Goal: Task Accomplishment & Management: Use online tool/utility

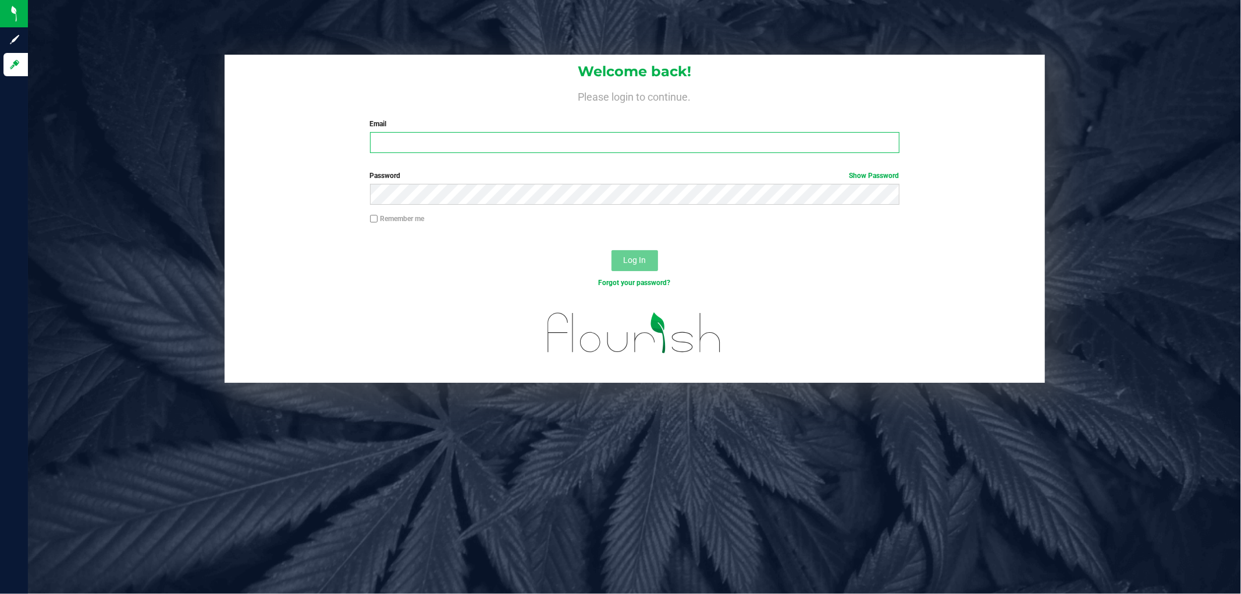
click at [381, 142] on input "Email" at bounding box center [634, 142] width 529 height 21
type input "rgerker@liveparallel.com"
click at [611, 250] on button "Log In" at bounding box center [634, 260] width 47 height 21
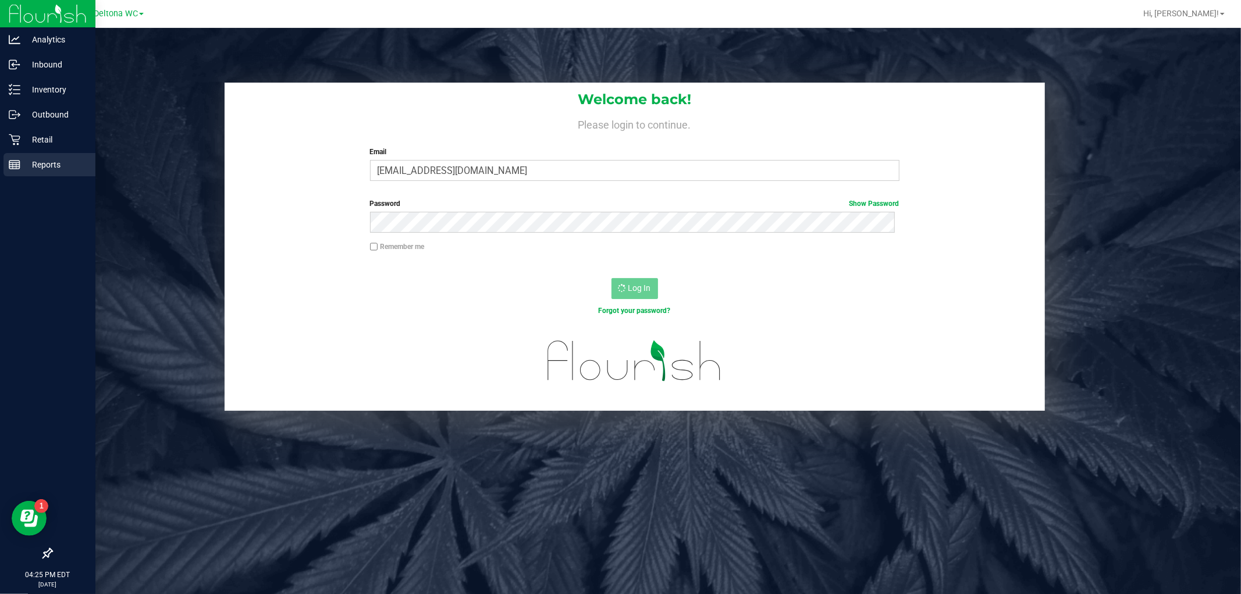
click at [13, 156] on div "Reports" at bounding box center [49, 164] width 92 height 23
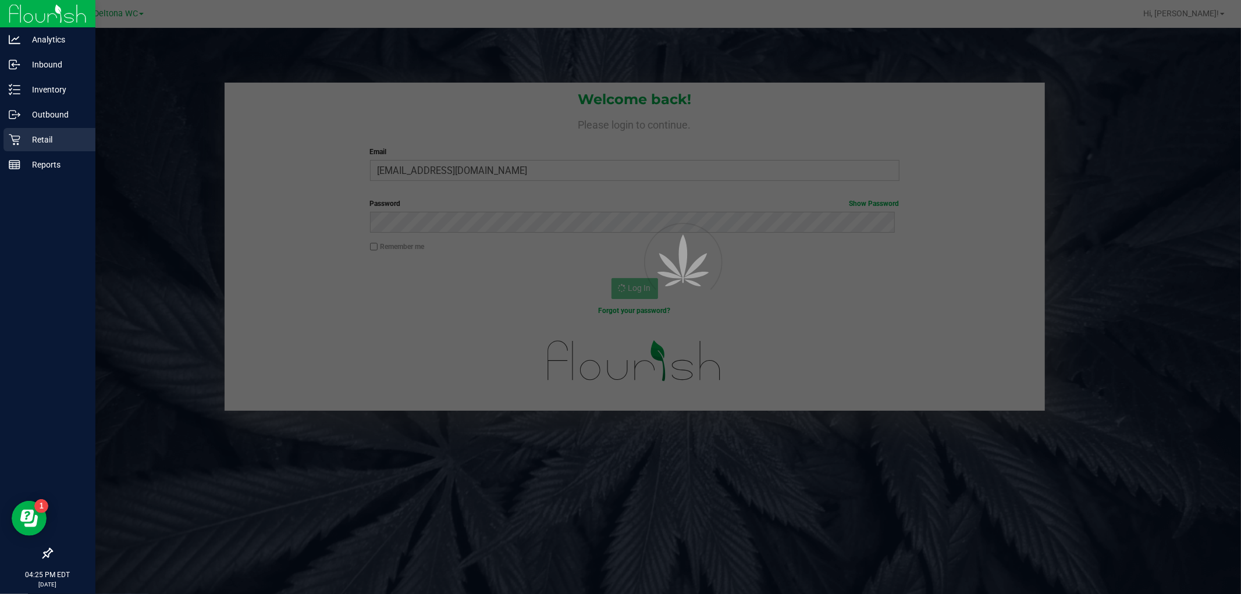
click at [20, 146] on div "Retail" at bounding box center [49, 139] width 92 height 23
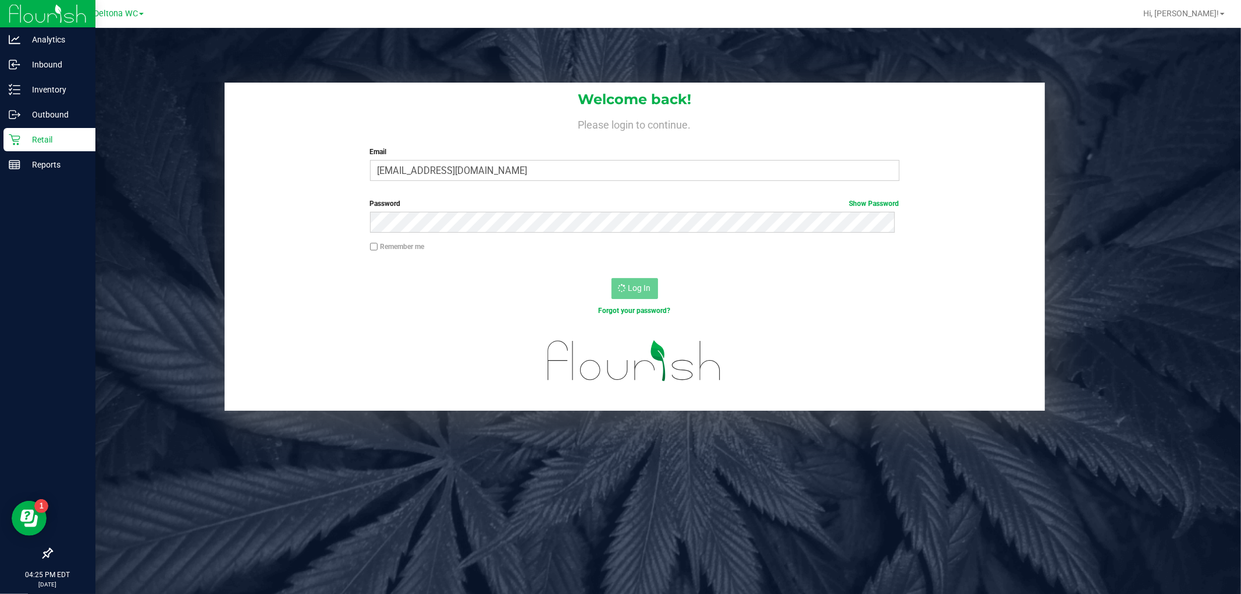
click at [20, 146] on p "Retail" at bounding box center [55, 140] width 70 height 14
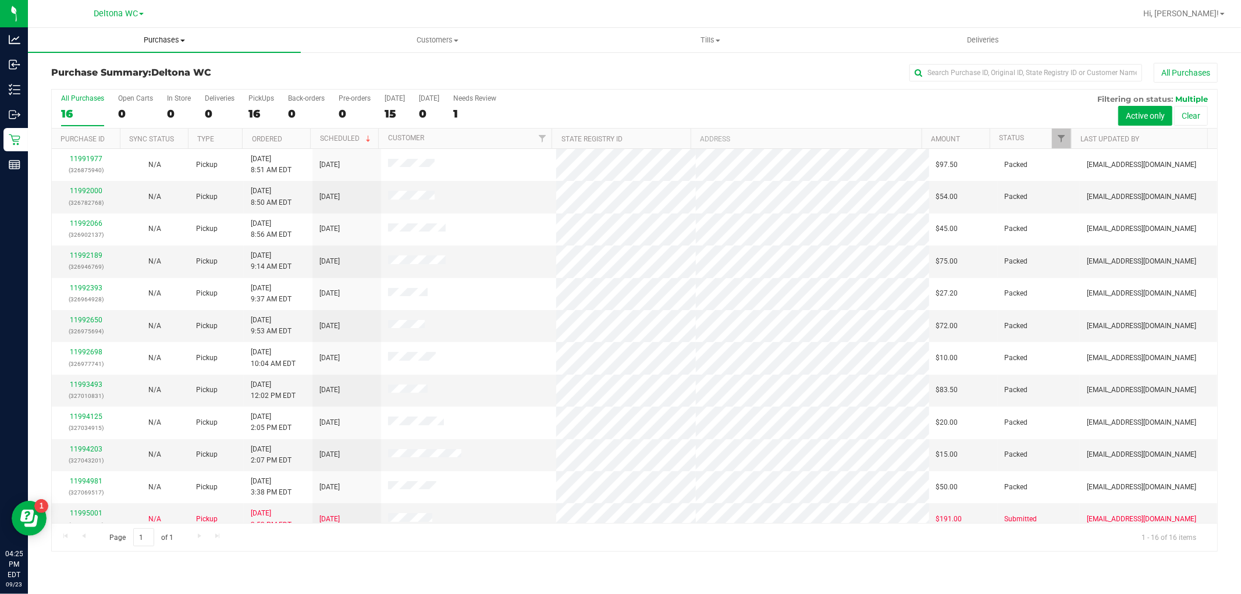
click at [169, 50] on link "Purchases Summary of purchases Fulfillment All purchases" at bounding box center [164, 40] width 273 height 24
click at [170, 42] on span "Purchases" at bounding box center [164, 40] width 273 height 10
click at [169, 43] on span "Purchases" at bounding box center [164, 40] width 273 height 10
click at [72, 93] on span "All purchases" at bounding box center [69, 98] width 83 height 10
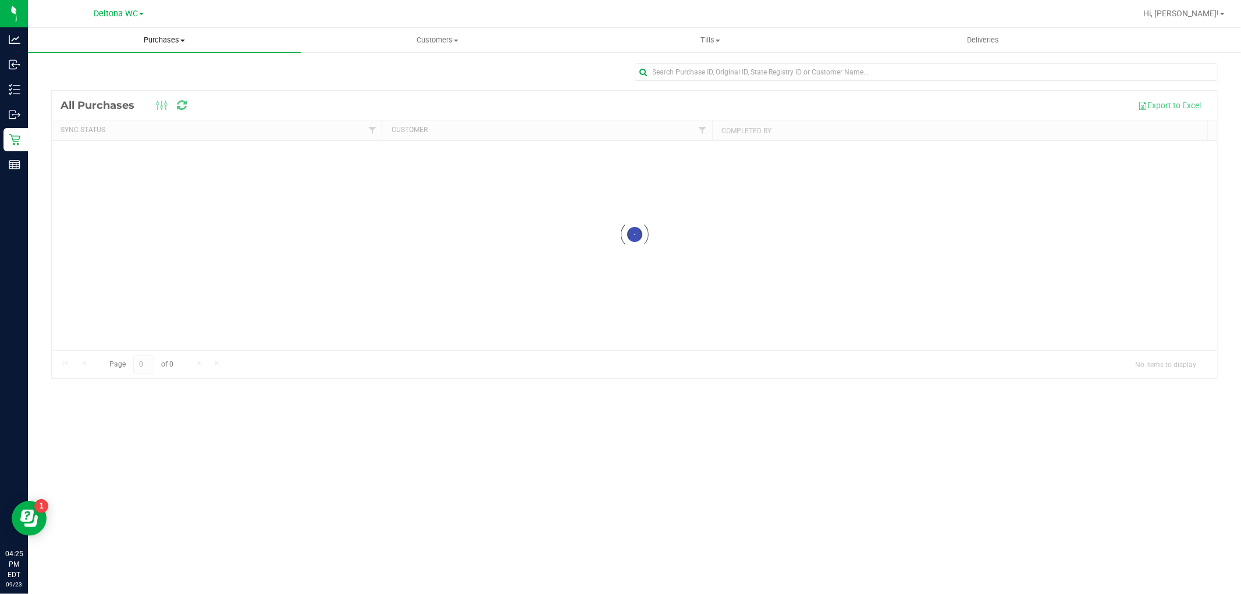
click at [174, 41] on span "Purchases" at bounding box center [164, 40] width 273 height 10
click at [79, 85] on span "Fulfillment" at bounding box center [64, 84] width 72 height 10
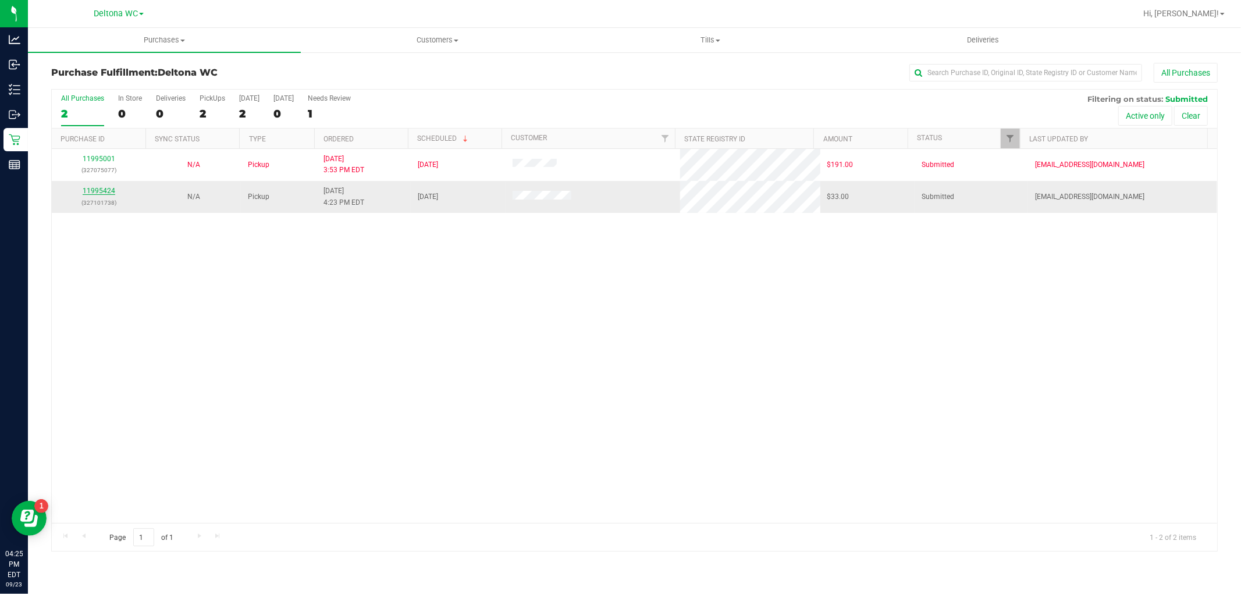
click at [95, 190] on link "11995424" at bounding box center [99, 191] width 33 height 8
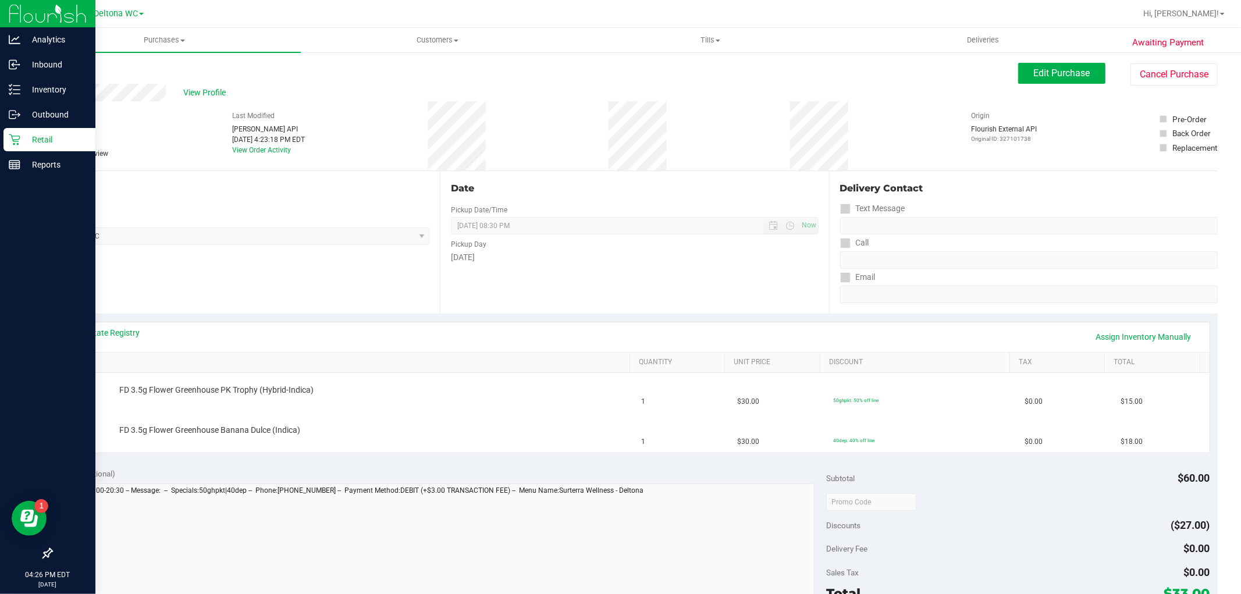
click at [15, 134] on icon at bounding box center [15, 140] width 12 height 12
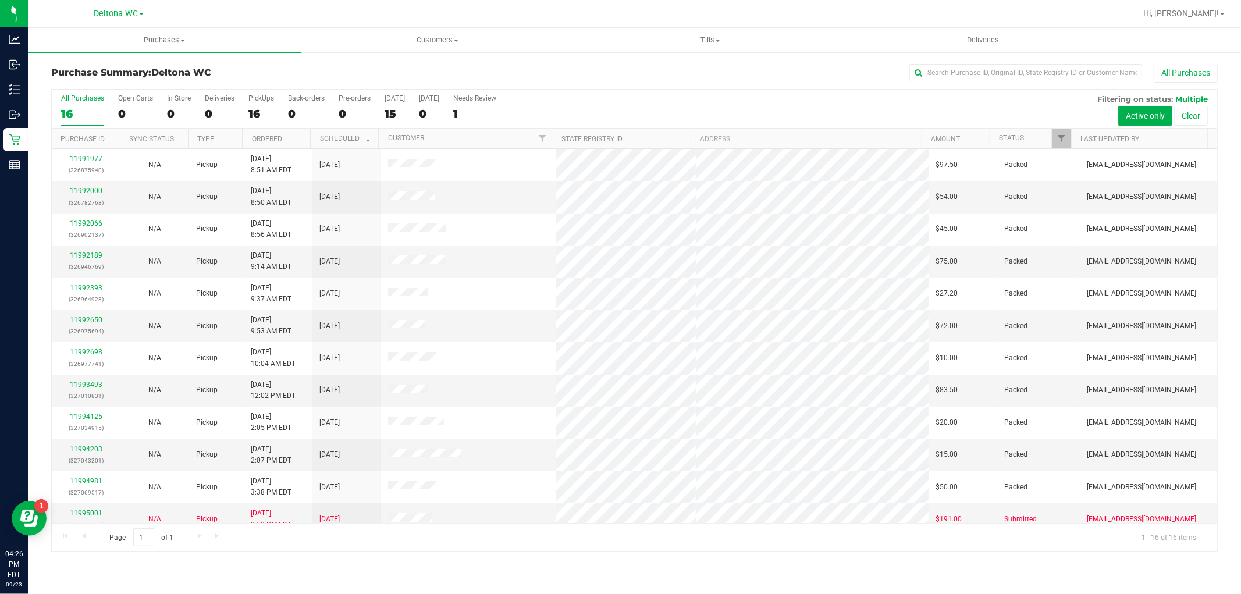
click at [440, 73] on div "All Purchases" at bounding box center [829, 73] width 778 height 20
click at [161, 38] on span "Purchases" at bounding box center [164, 40] width 273 height 10
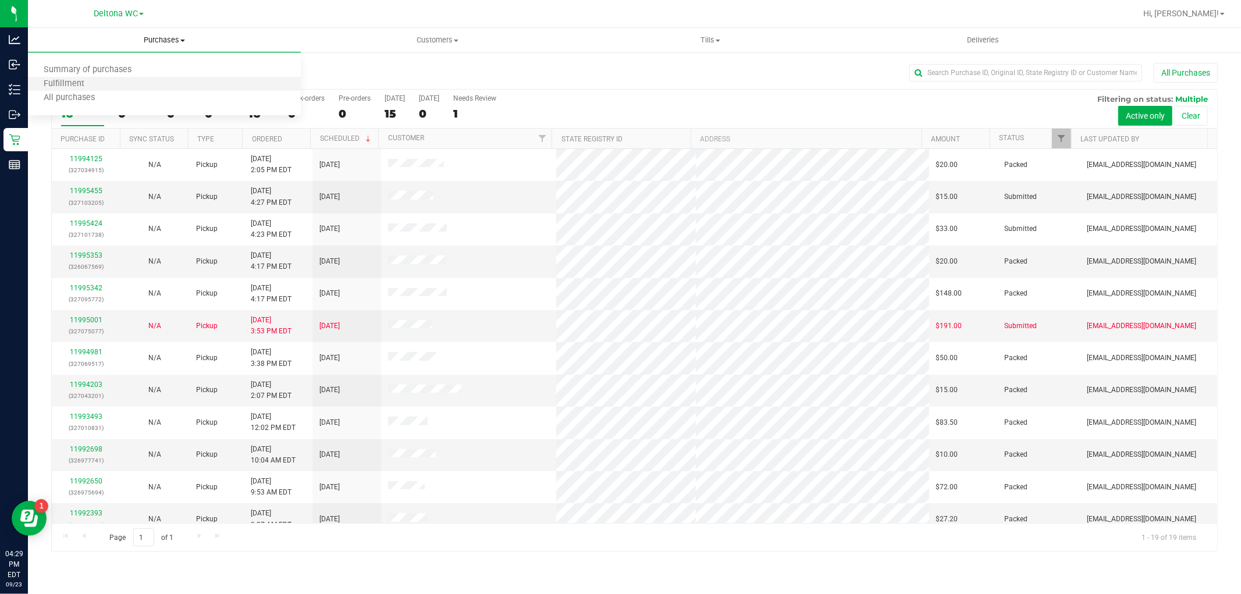
click at [130, 85] on li "Fulfillment" at bounding box center [164, 84] width 273 height 14
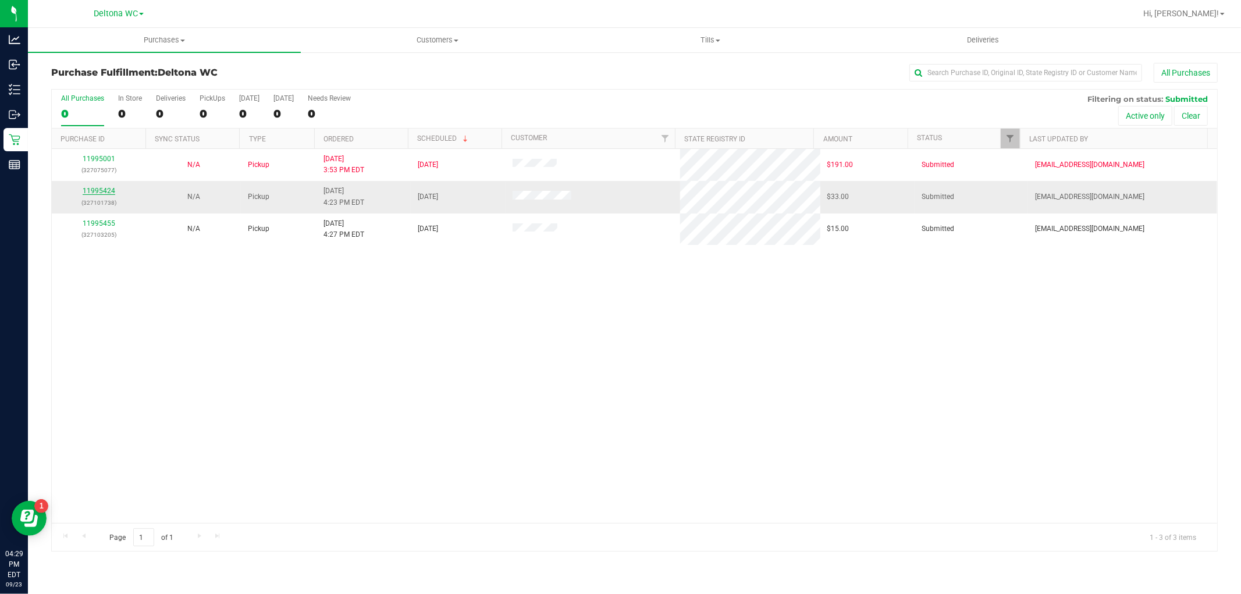
click at [106, 187] on link "11995424" at bounding box center [99, 191] width 33 height 8
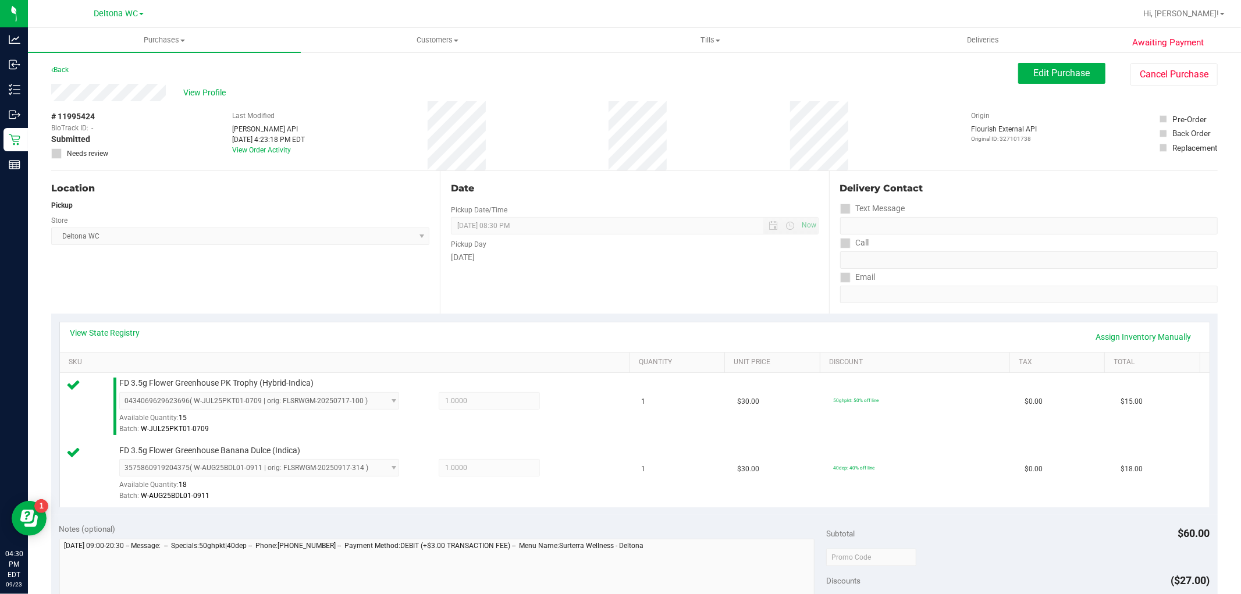
scroll to position [258, 0]
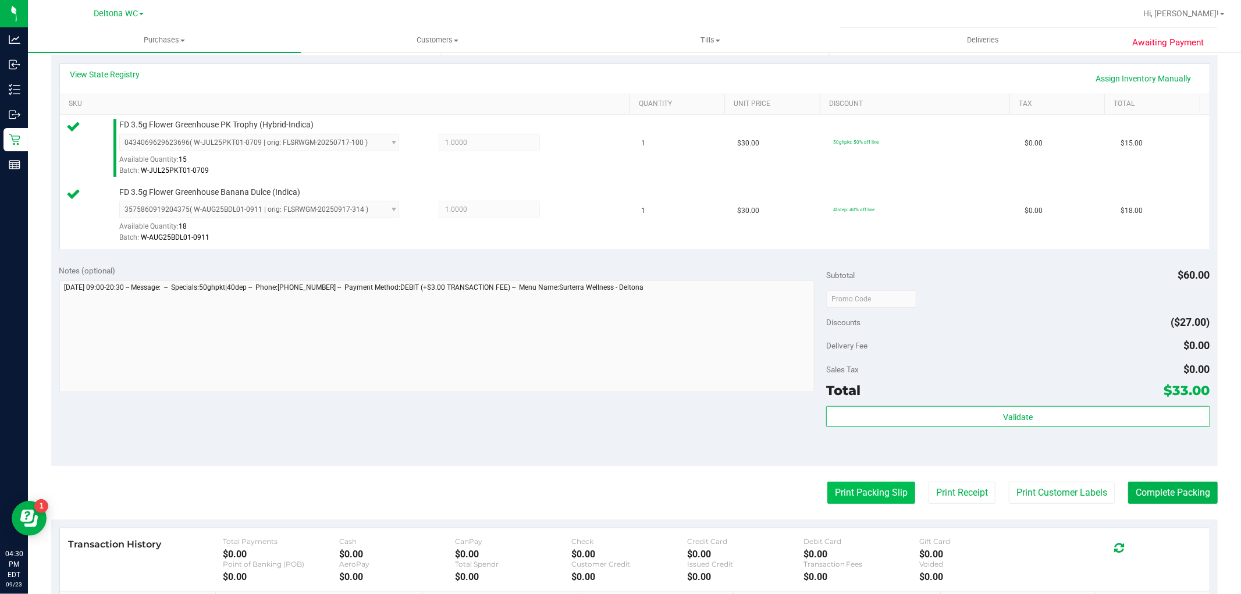
click at [883, 496] on button "Print Packing Slip" at bounding box center [871, 493] width 88 height 22
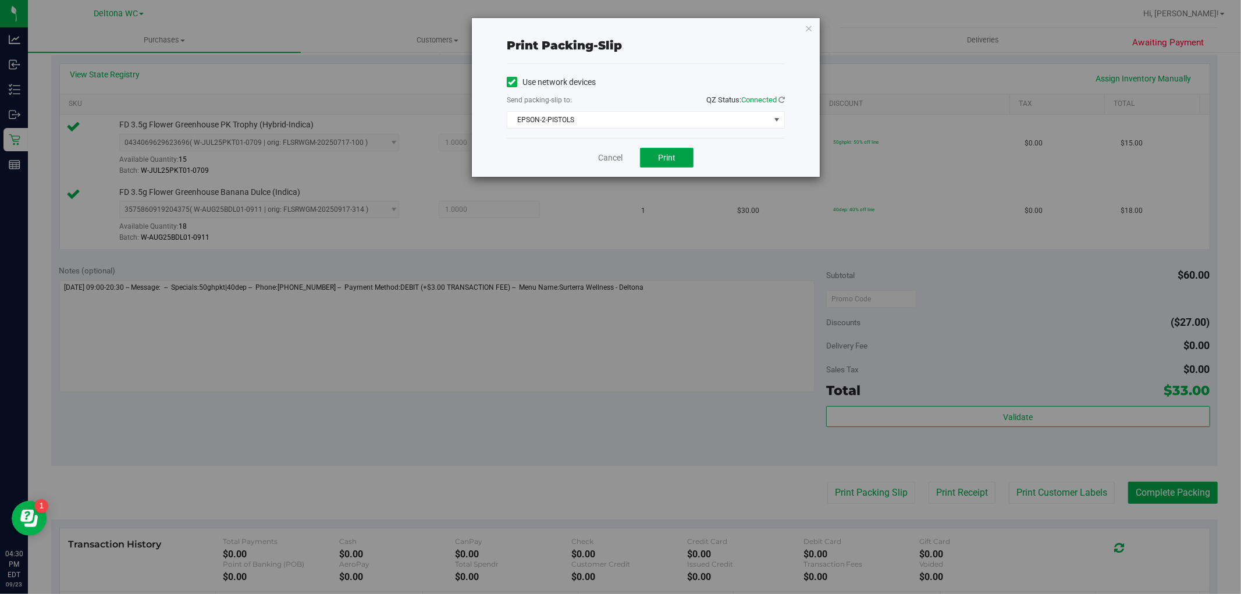
click at [673, 158] on span "Print" at bounding box center [666, 157] width 17 height 9
click at [600, 151] on div "Cancel Print" at bounding box center [646, 157] width 278 height 39
click at [600, 152] on link "Cancel" at bounding box center [610, 158] width 24 height 12
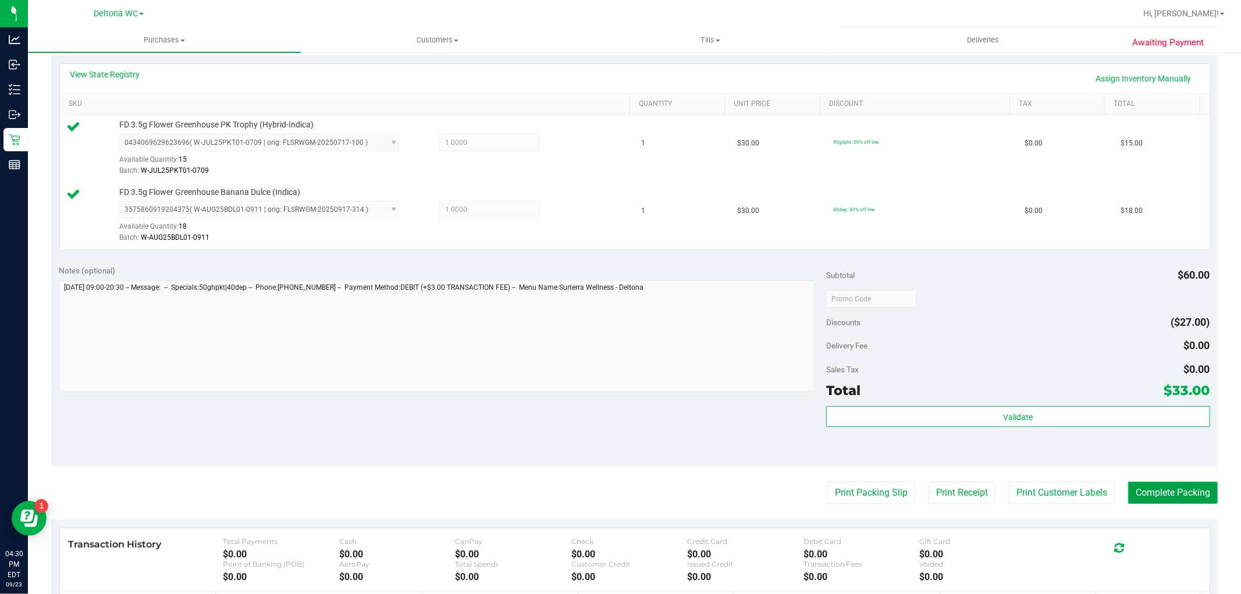
click at [1146, 482] on button "Complete Packing" at bounding box center [1173, 493] width 90 height 22
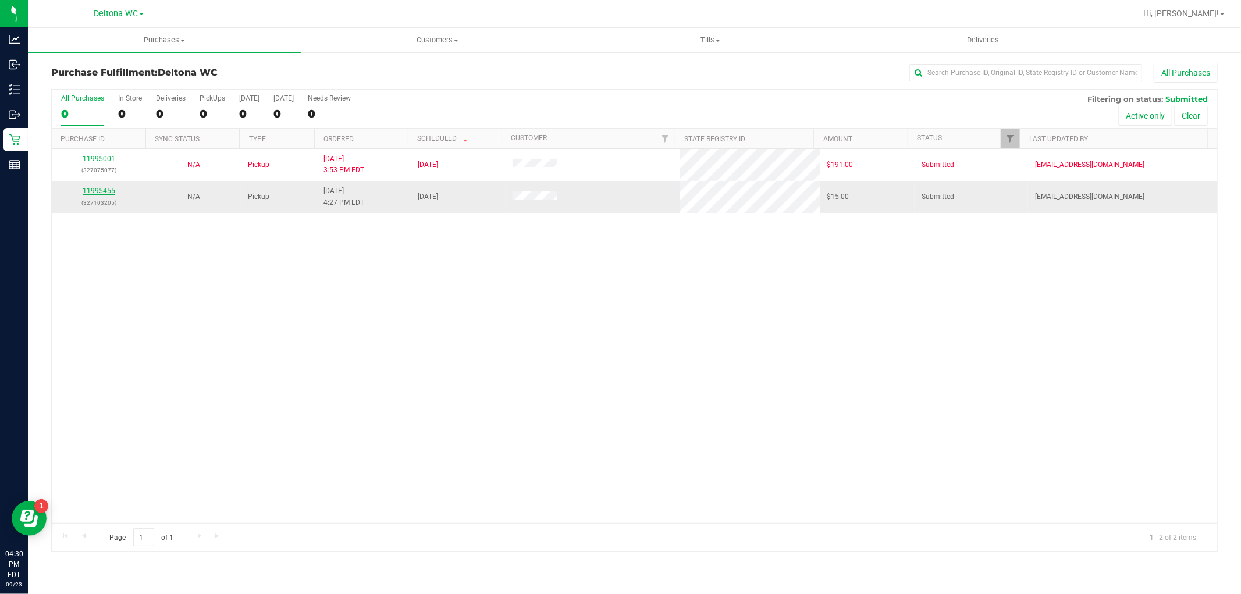
click at [99, 195] on link "11995455" at bounding box center [99, 191] width 33 height 8
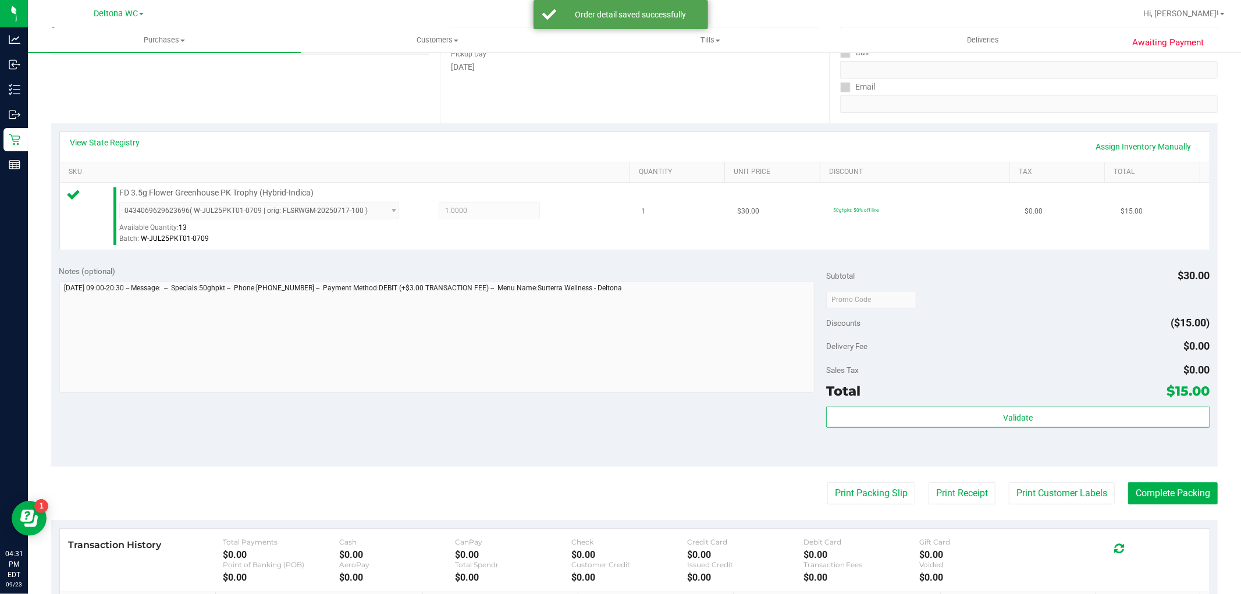
scroll to position [323, 0]
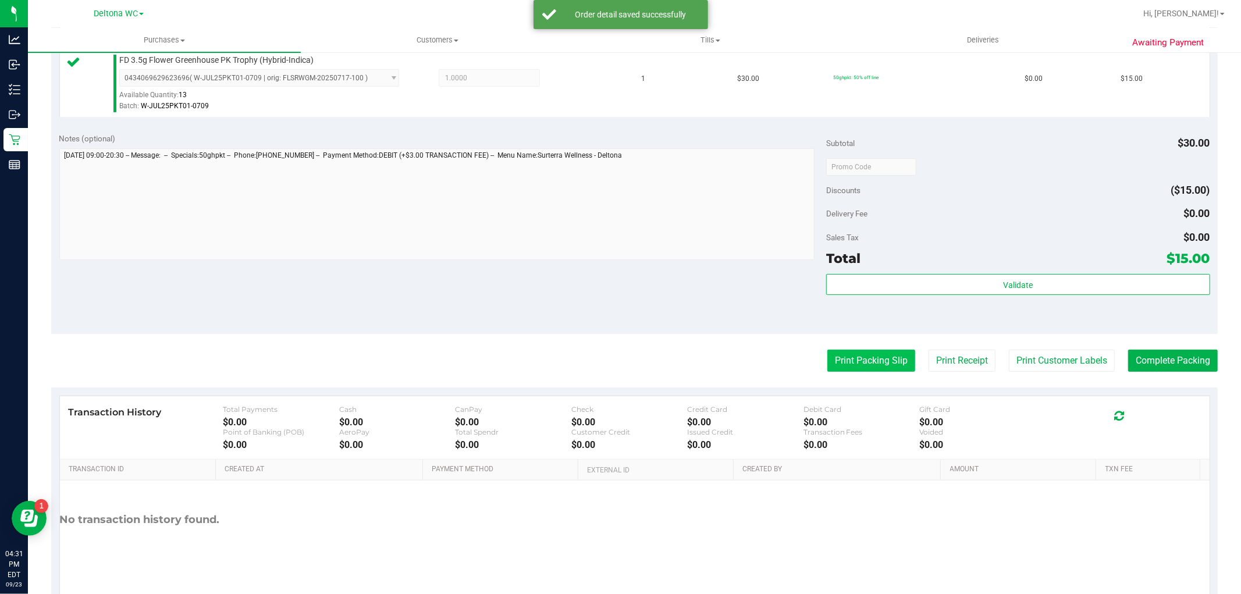
click at [885, 363] on button "Print Packing Slip" at bounding box center [871, 361] width 88 height 22
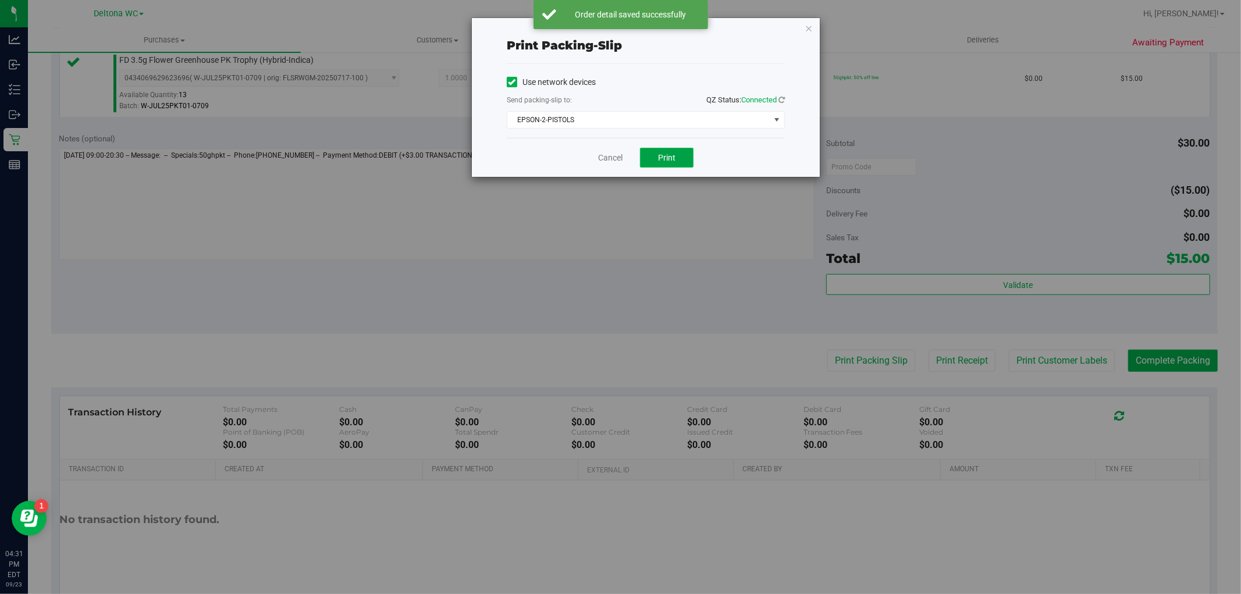
click at [665, 158] on span "Print" at bounding box center [666, 157] width 17 height 9
click at [624, 152] on div "Cancel Print" at bounding box center [646, 157] width 278 height 39
click at [623, 158] on div "Cancel Print" at bounding box center [646, 157] width 278 height 39
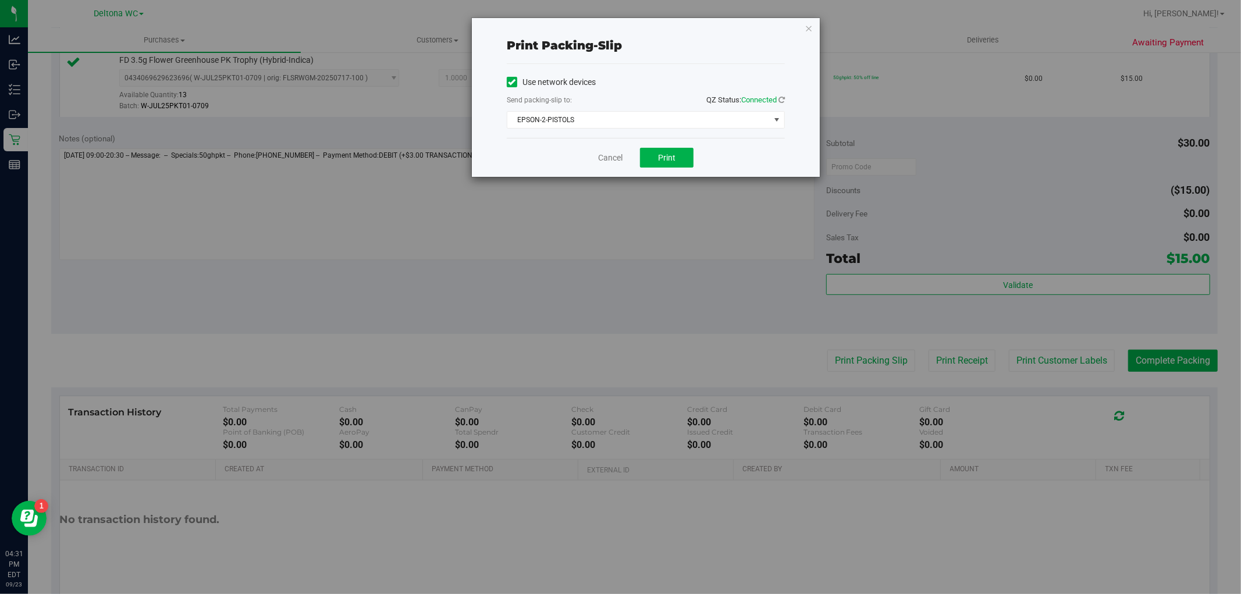
click at [623, 158] on div "Cancel Print" at bounding box center [646, 157] width 278 height 39
click at [620, 155] on link "Cancel" at bounding box center [610, 158] width 24 height 12
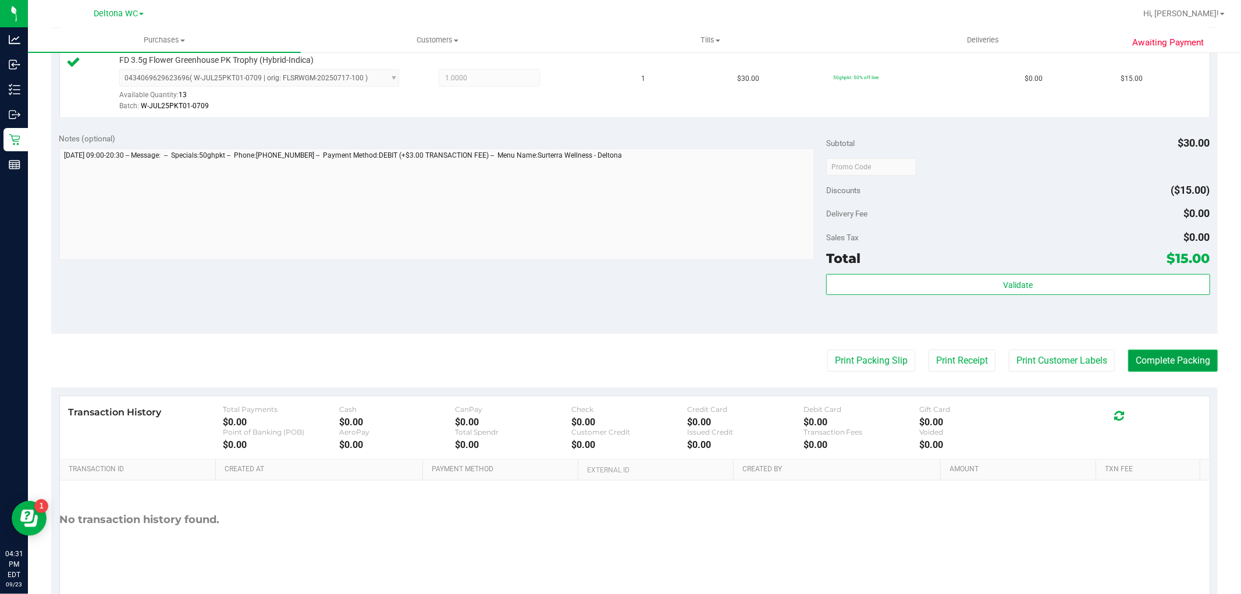
click at [1175, 351] on button "Complete Packing" at bounding box center [1173, 361] width 90 height 22
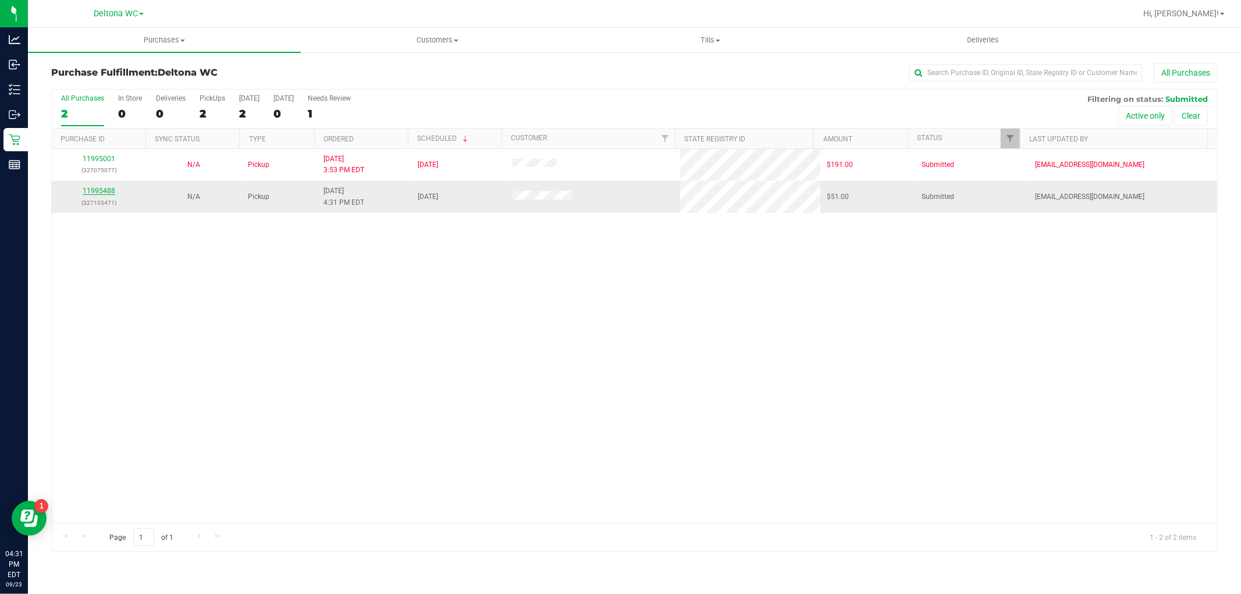
click at [104, 190] on link "11995488" at bounding box center [99, 191] width 33 height 8
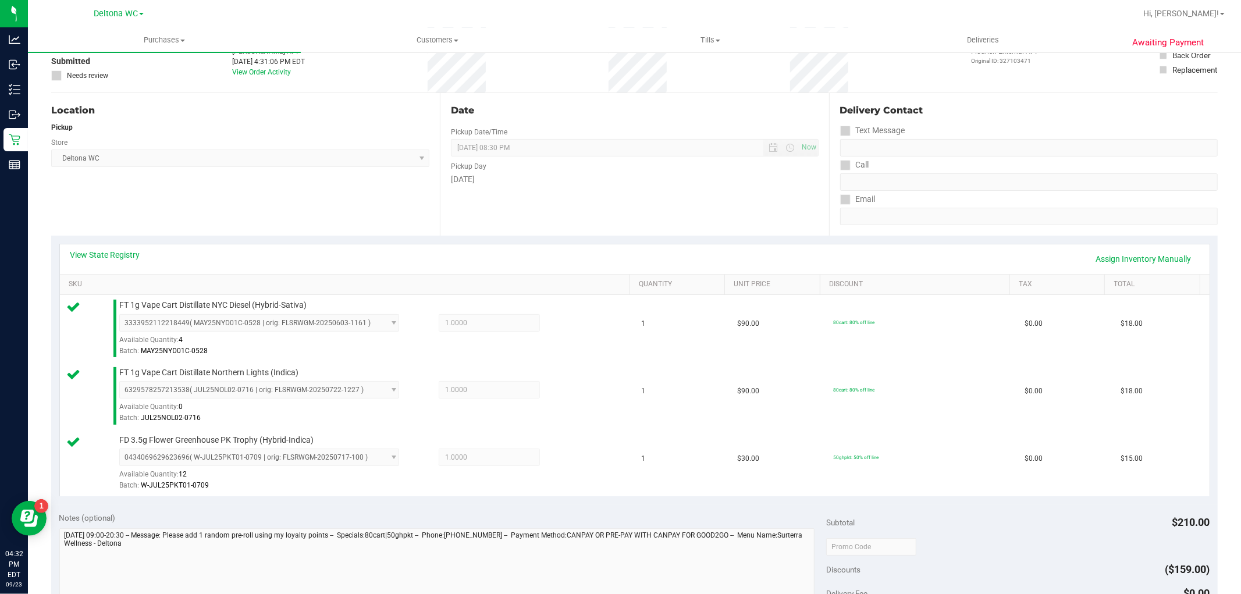
scroll to position [323, 0]
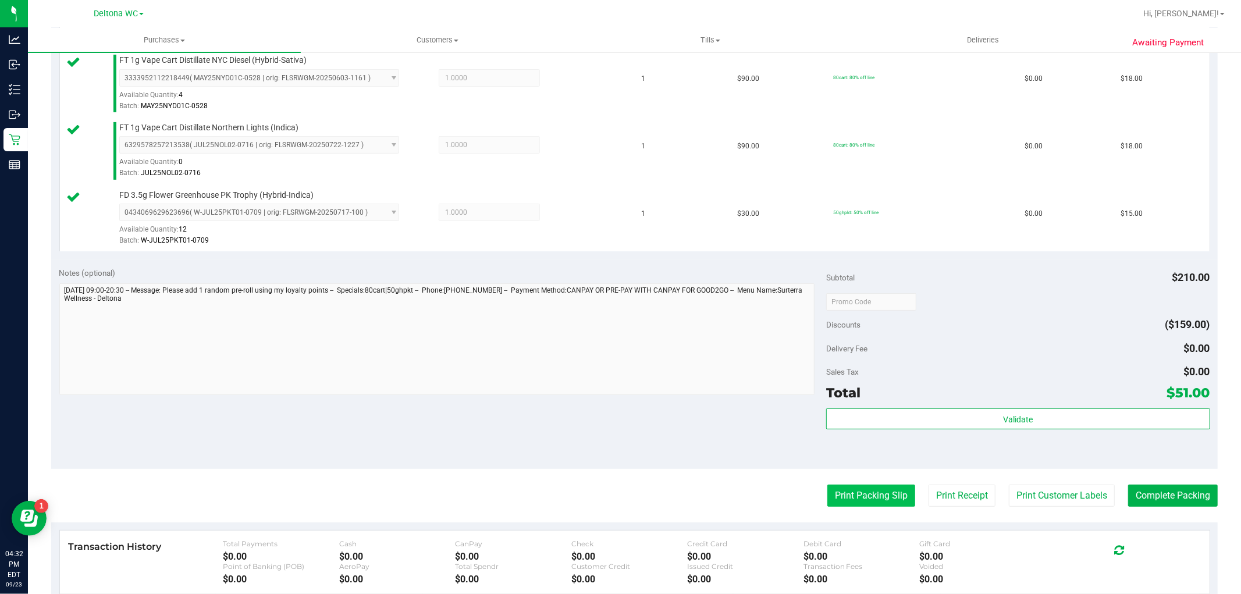
click at [863, 494] on button "Print Packing Slip" at bounding box center [871, 495] width 88 height 22
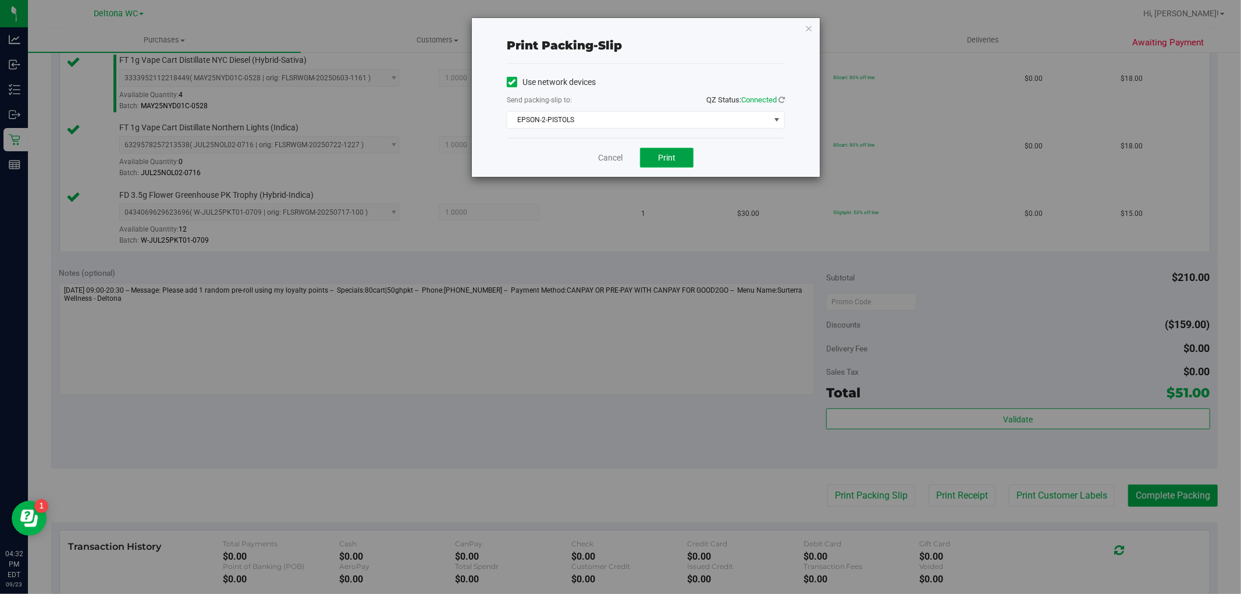
click at [655, 161] on button "Print" at bounding box center [667, 158] width 54 height 20
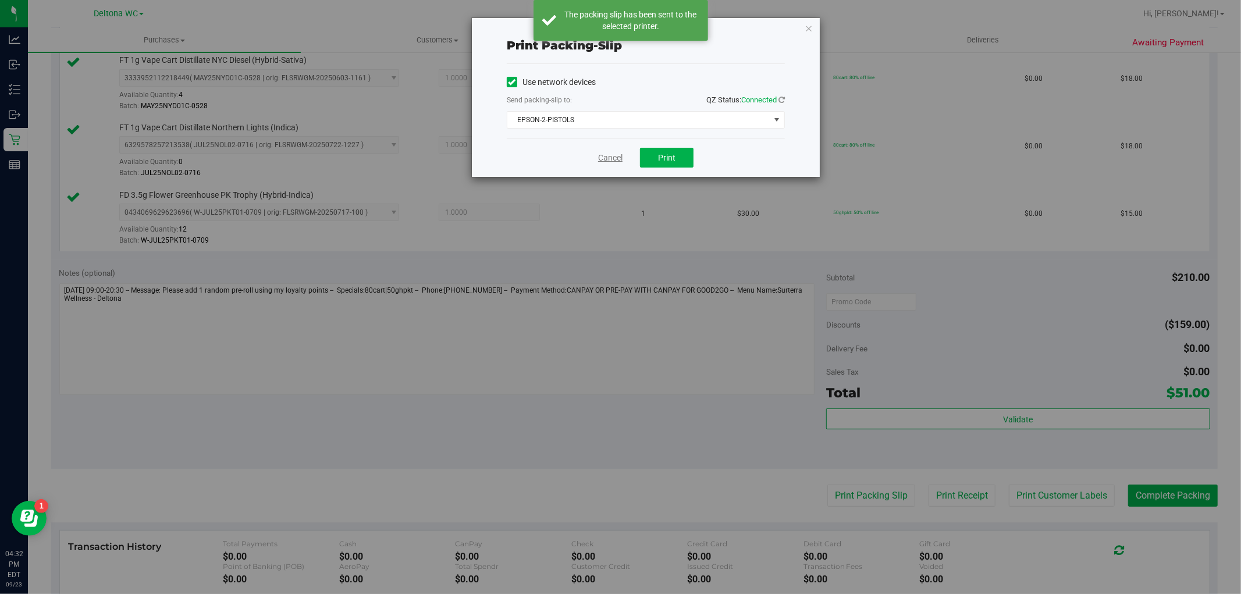
click at [615, 159] on link "Cancel" at bounding box center [610, 158] width 24 height 12
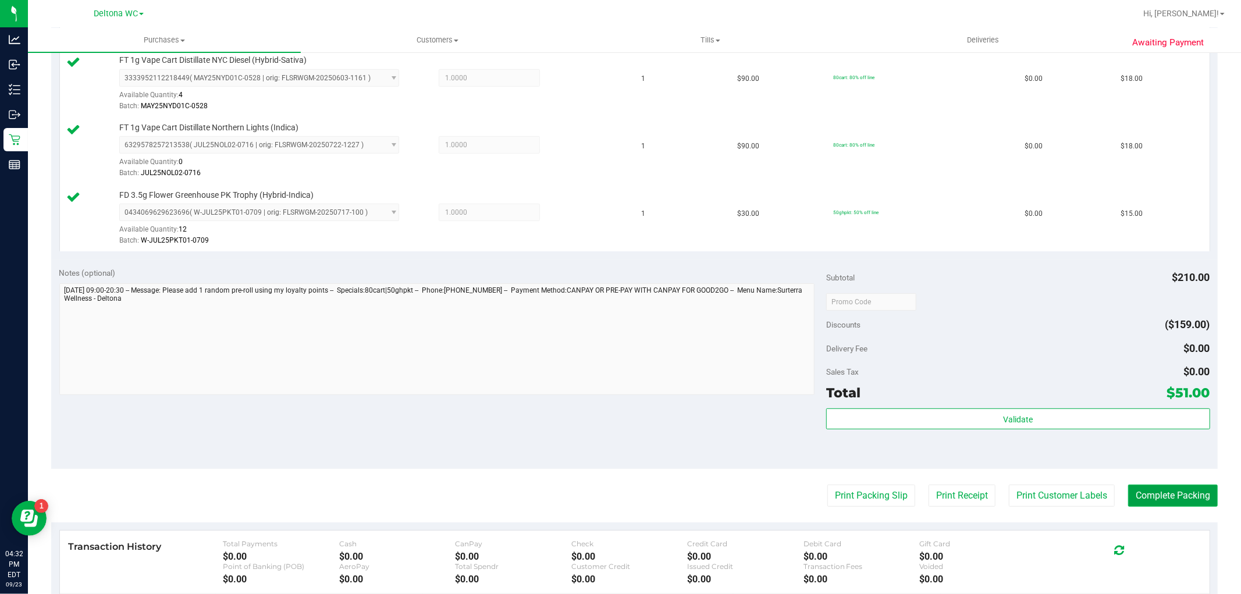
click at [1182, 486] on button "Complete Packing" at bounding box center [1173, 495] width 90 height 22
